Goal: Task Accomplishment & Management: Use online tool/utility

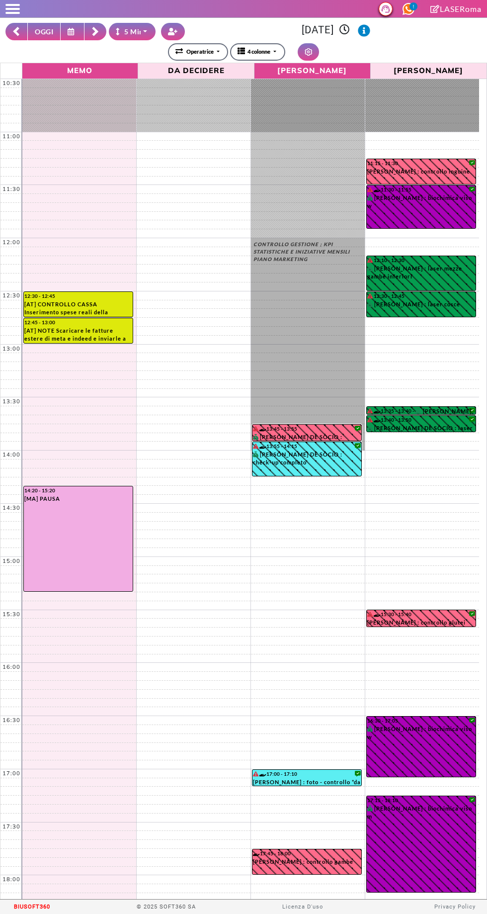
select select "*"
click at [41, 30] on button "OGGI" at bounding box center [43, 31] width 33 height 17
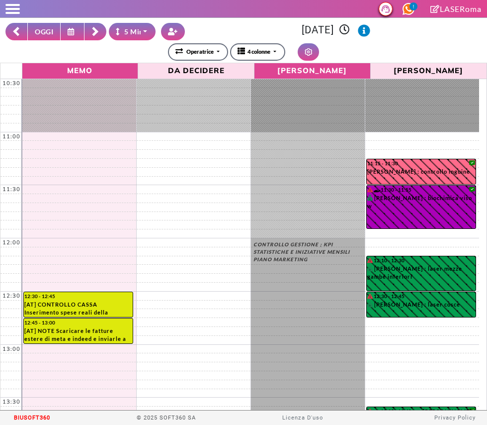
click at [95, 30] on rect at bounding box center [95, 30] width 6 height 6
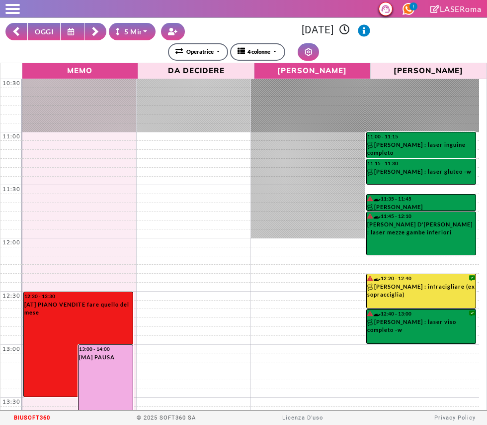
click at [48, 31] on button "OGGI" at bounding box center [43, 31] width 33 height 17
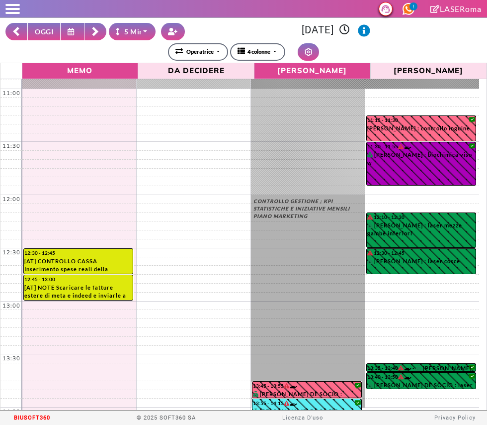
scroll to position [48, 0]
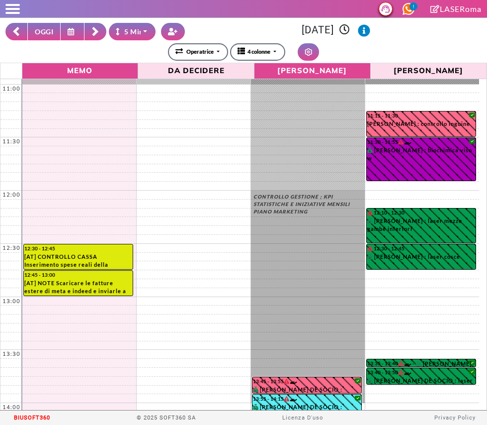
click at [97, 32] on rect at bounding box center [95, 30] width 6 height 6
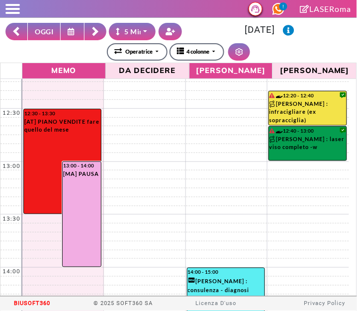
scroll to position [188, 0]
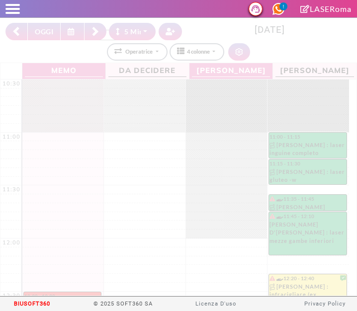
select select "*"
